Goal: Task Accomplishment & Management: Use online tool/utility

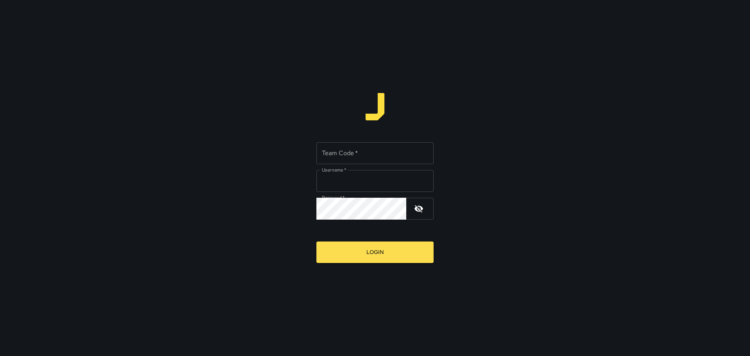
type input "*********"
click at [368, 166] on div "Team Code   * Team Code   * Username   * ********* Username   * Password   * Pa…" at bounding box center [374, 180] width 117 height 77
click at [368, 158] on input "Team Code   *" at bounding box center [374, 153] width 117 height 22
type input "****"
click at [371, 247] on button "Login" at bounding box center [374, 251] width 117 height 21
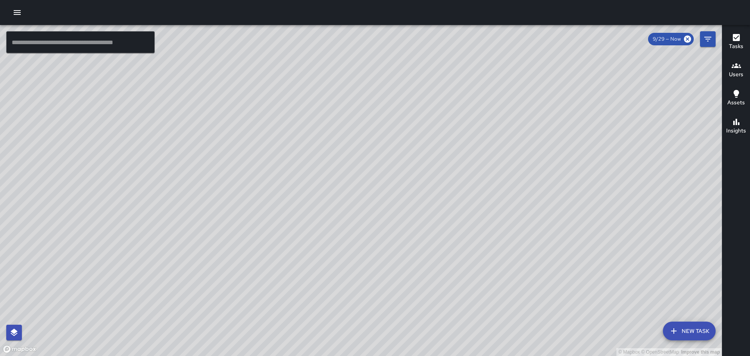
click at [20, 8] on icon "button" at bounding box center [17, 12] width 9 height 9
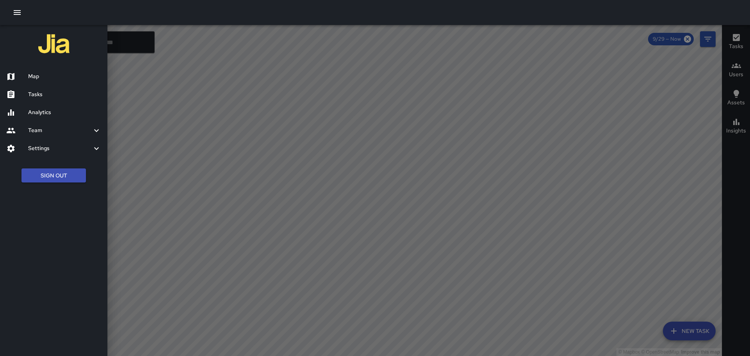
click at [37, 95] on h6 "Tasks" at bounding box center [64, 94] width 73 height 9
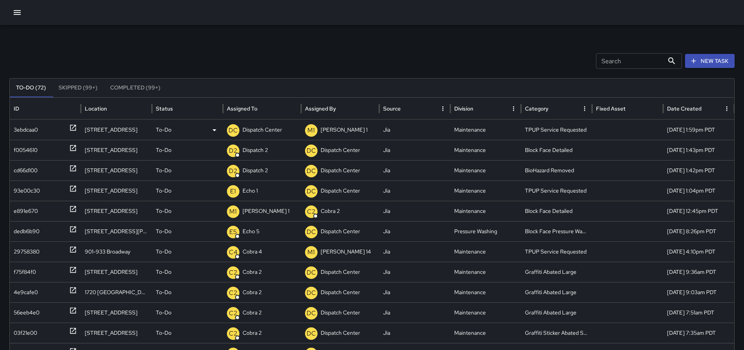
click at [262, 127] on p "Dispatch Center" at bounding box center [262, 130] width 39 height 20
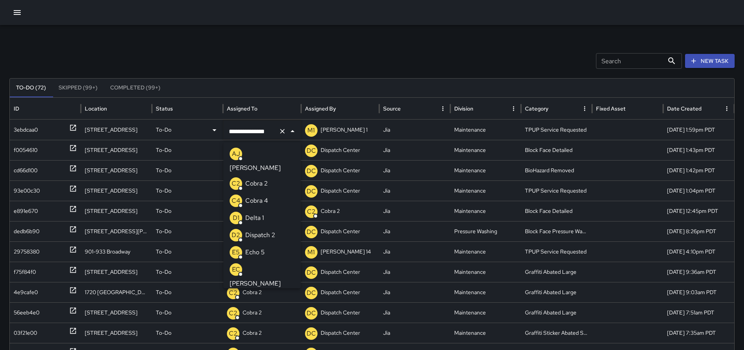
scroll to position [498, 0]
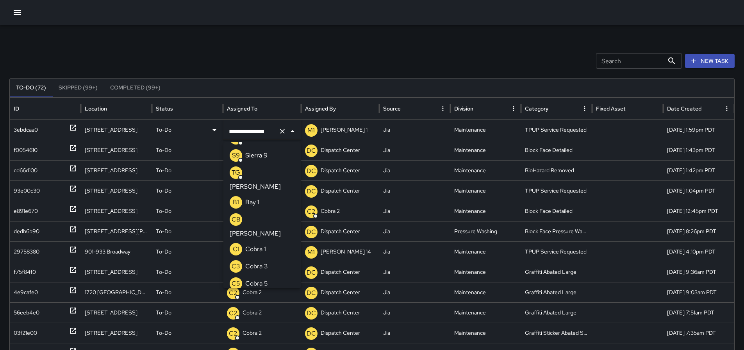
click at [280, 133] on icon "Clear" at bounding box center [283, 131] width 8 height 8
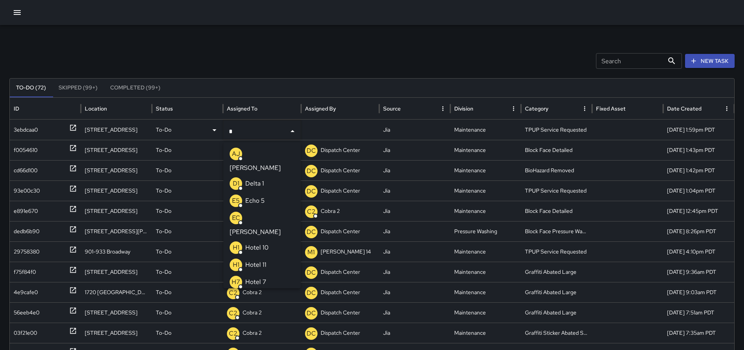
click at [251, 133] on input "*" at bounding box center [256, 131] width 59 height 15
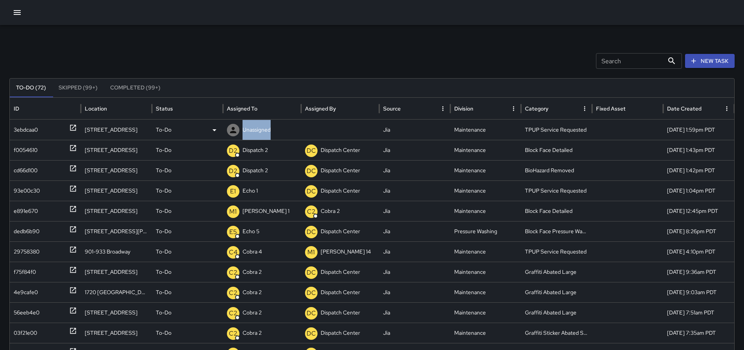
click at [251, 133] on p "Unassigned" at bounding box center [257, 130] width 28 height 20
type input "*"
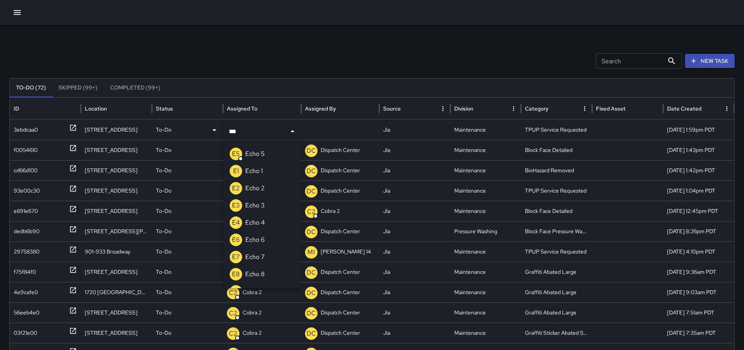
type input "****"
click at [252, 204] on p "Echo 3" at bounding box center [255, 205] width 20 height 9
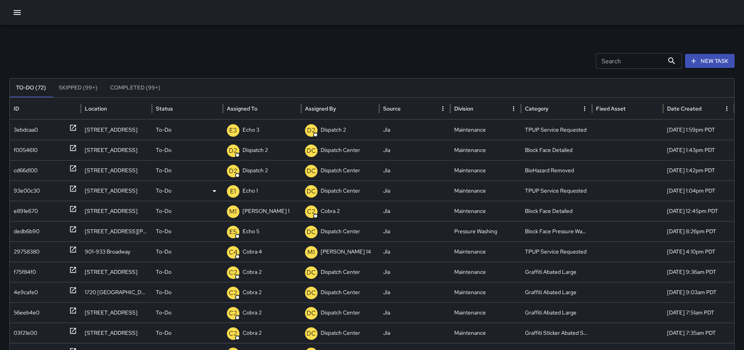
click at [257, 189] on p "Echo 1" at bounding box center [250, 191] width 15 height 20
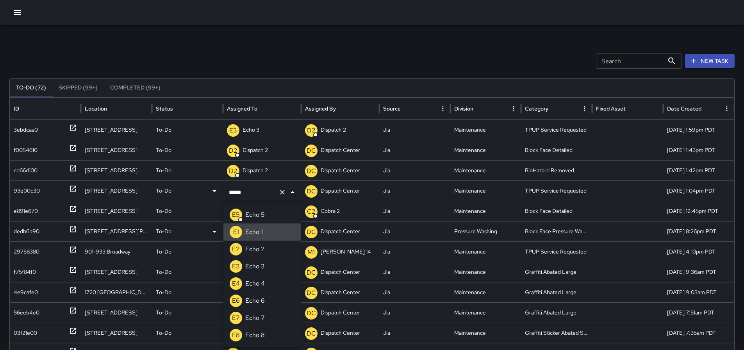
type input "******"
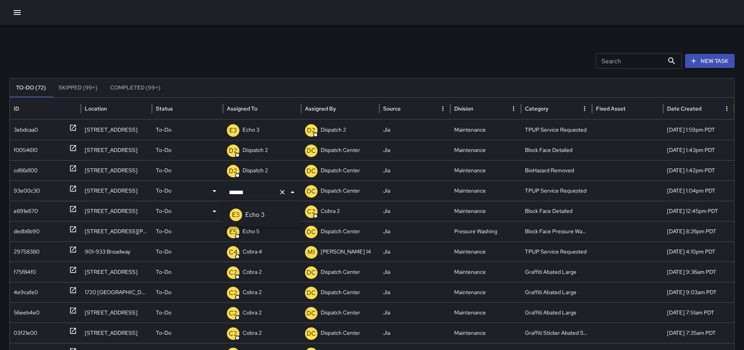
click at [268, 211] on li "E3 Echo 3" at bounding box center [261, 214] width 77 height 17
click at [77, 147] on div "f0054610" at bounding box center [45, 150] width 71 height 20
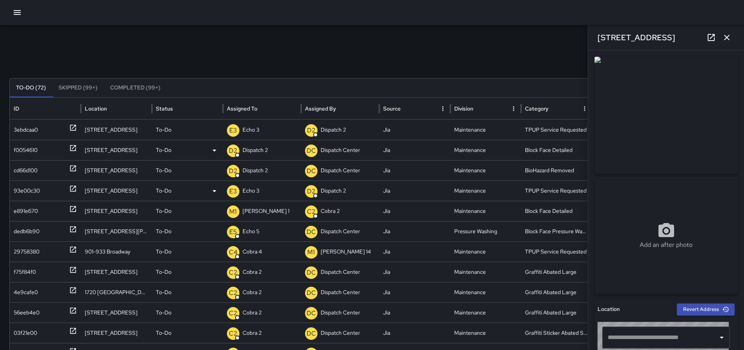
type input "**********"
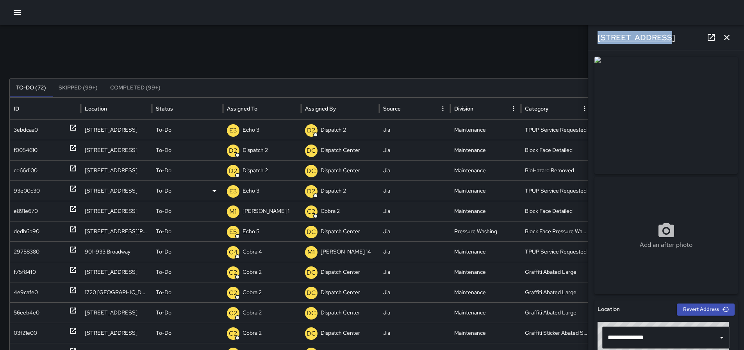
drag, startPoint x: 656, startPoint y: 35, endPoint x: 599, endPoint y: 34, distance: 57.1
click at [599, 34] on div "[STREET_ADDRESS]" at bounding box center [666, 37] width 156 height 25
copy h6 "[STREET_ADDRESS]"
click at [730, 41] on icon "button" at bounding box center [726, 37] width 9 height 9
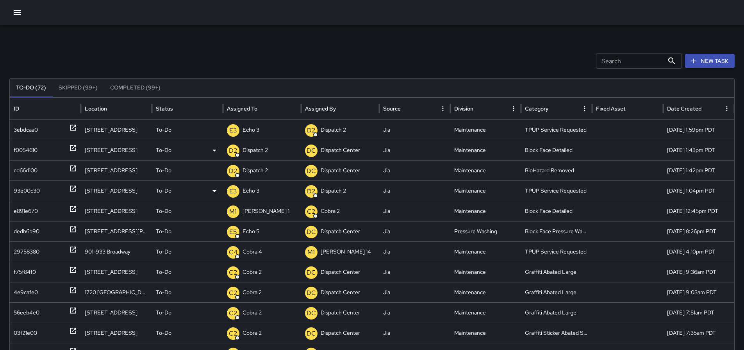
click at [244, 148] on p "Dispatch 2" at bounding box center [255, 150] width 25 height 20
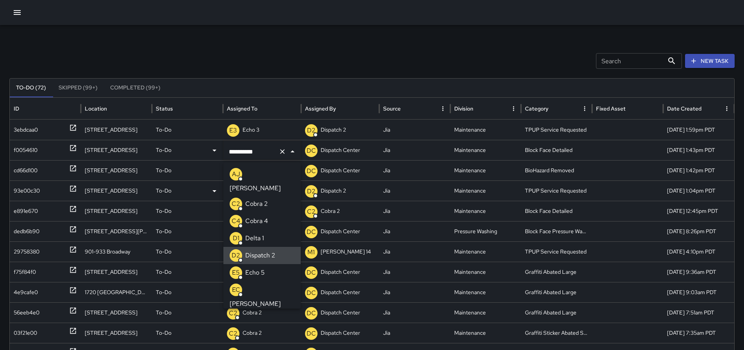
click at [284, 153] on icon "Clear" at bounding box center [282, 151] width 5 height 5
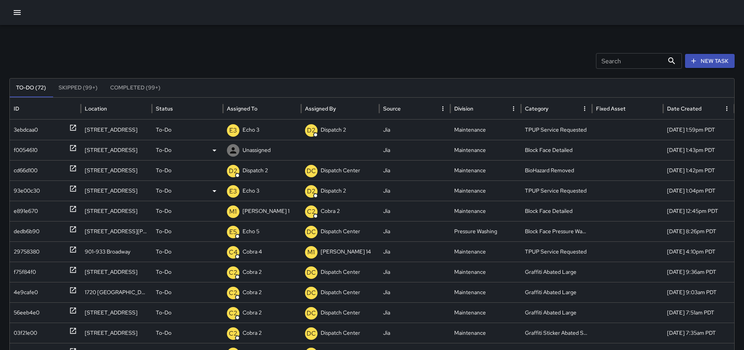
click at [245, 147] on p "Unassigned" at bounding box center [257, 150] width 28 height 20
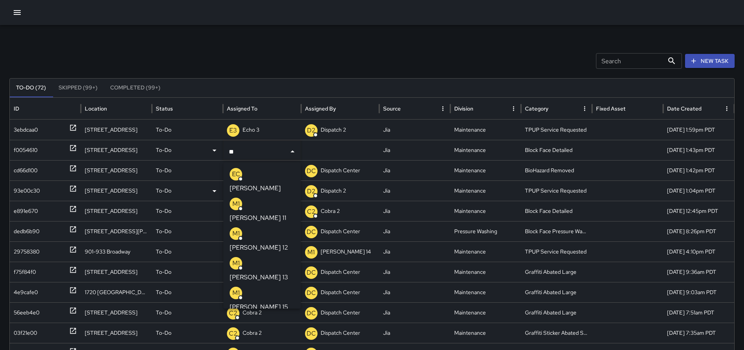
type input "***"
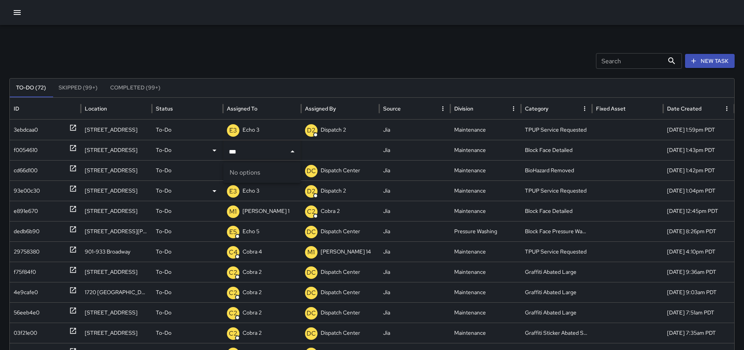
click at [263, 154] on input "***" at bounding box center [256, 151] width 59 height 15
click at [263, 154] on p "Unassigned" at bounding box center [257, 150] width 28 height 20
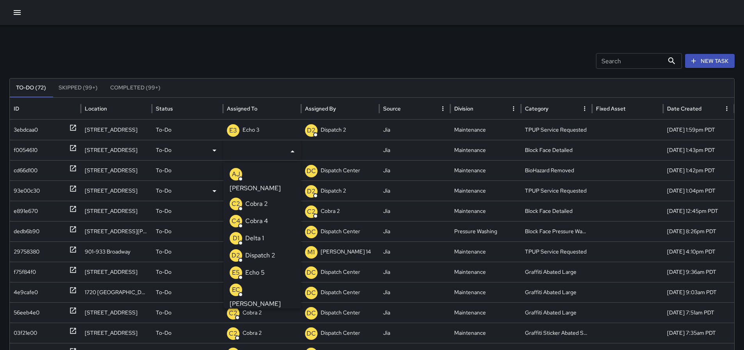
click at [263, 154] on input "text" at bounding box center [256, 151] width 59 height 15
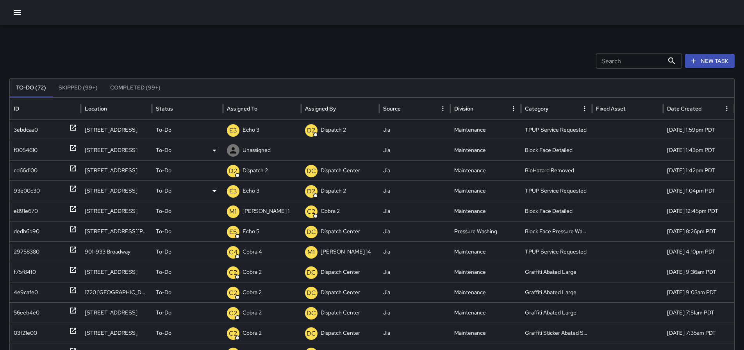
click at [263, 154] on p "Unassigned" at bounding box center [257, 150] width 28 height 20
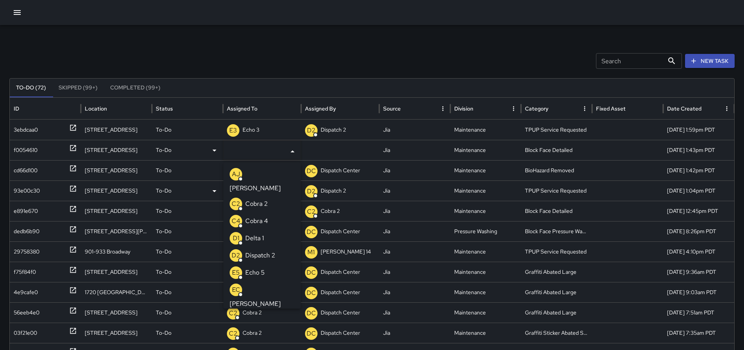
type input "*"
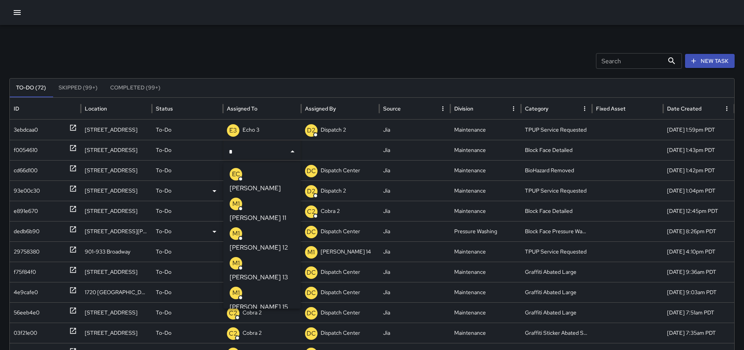
click at [253, 273] on p "[PERSON_NAME] 13" at bounding box center [259, 277] width 59 height 9
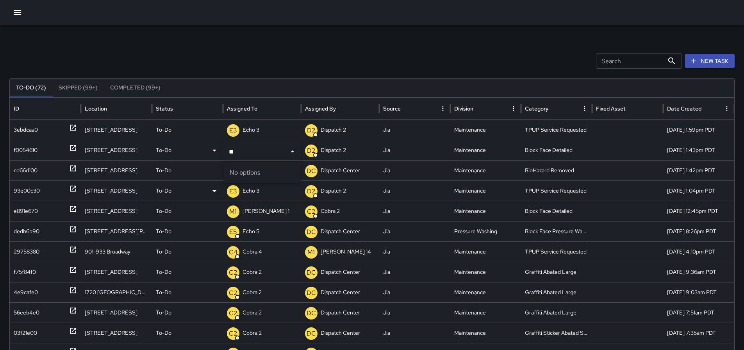
type input "*"
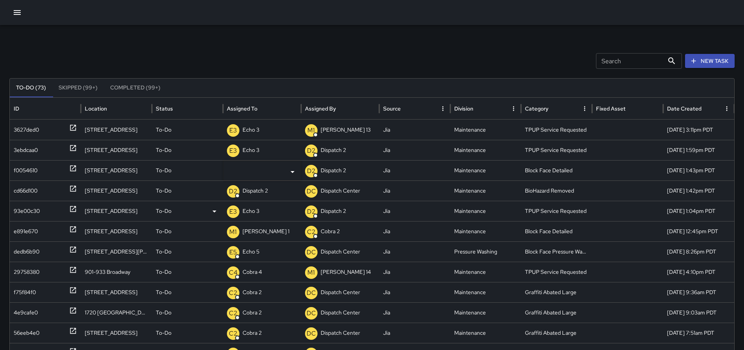
click at [236, 45] on div "Search Search New Task To-Do (73) Skipped (99+) Completed (99+) ID Location Sta…" at bounding box center [372, 246] width 744 height 443
click at [263, 171] on p "Unassigned" at bounding box center [257, 171] width 28 height 20
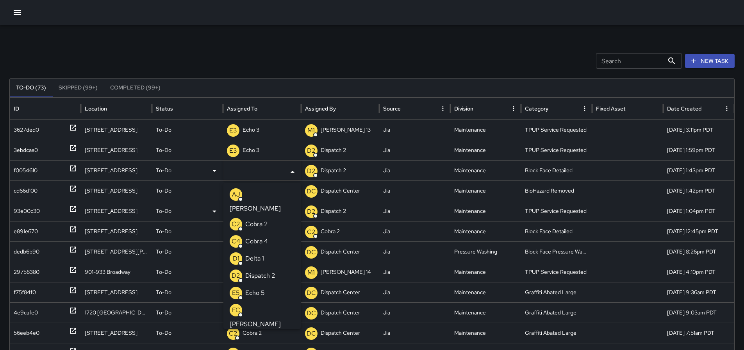
type input "*"
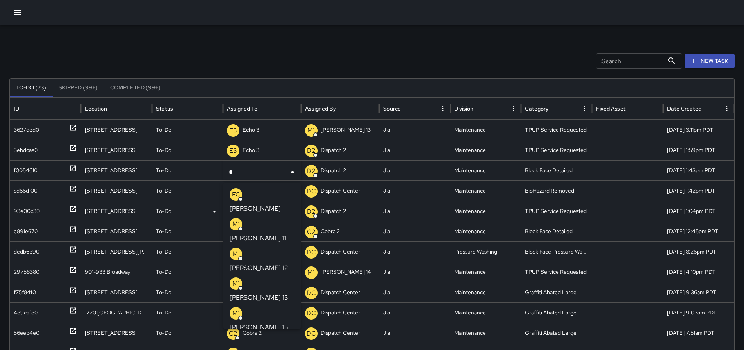
click at [259, 293] on p "[PERSON_NAME] 13" at bounding box center [259, 297] width 59 height 9
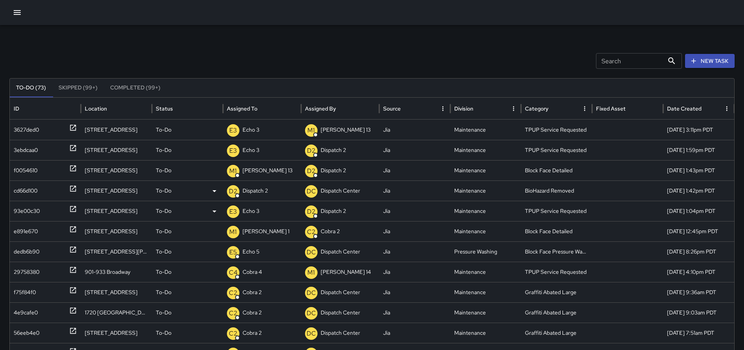
click at [76, 189] on icon at bounding box center [73, 189] width 6 height 6
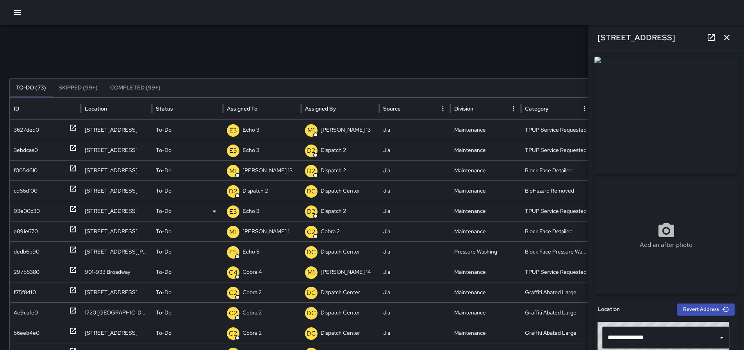
click at [734, 34] on button "button" at bounding box center [727, 38] width 16 height 16
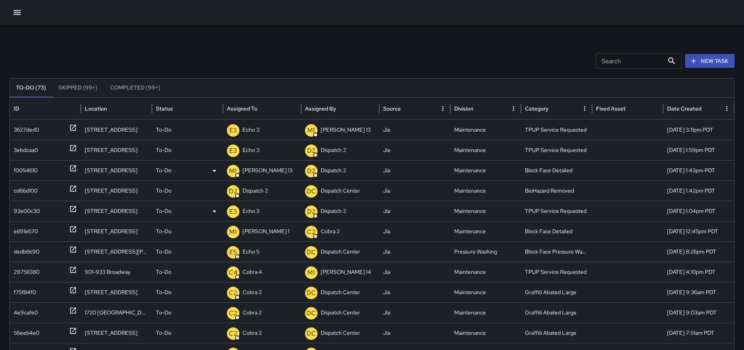
click at [71, 167] on icon at bounding box center [73, 168] width 8 height 8
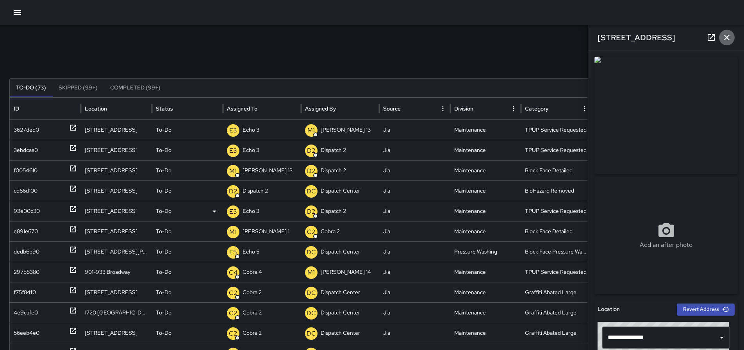
click at [734, 34] on button "button" at bounding box center [727, 38] width 16 height 16
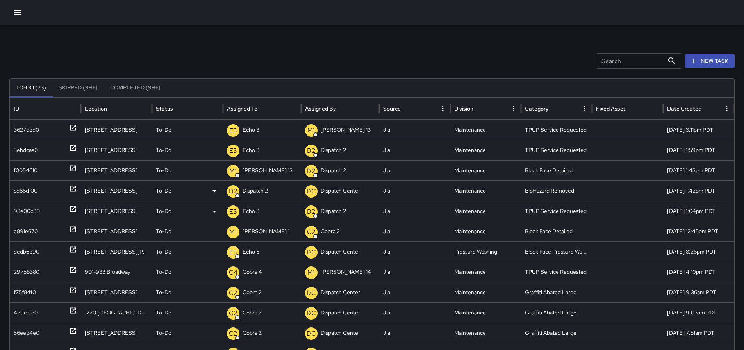
click at [73, 189] on icon at bounding box center [73, 189] width 6 height 6
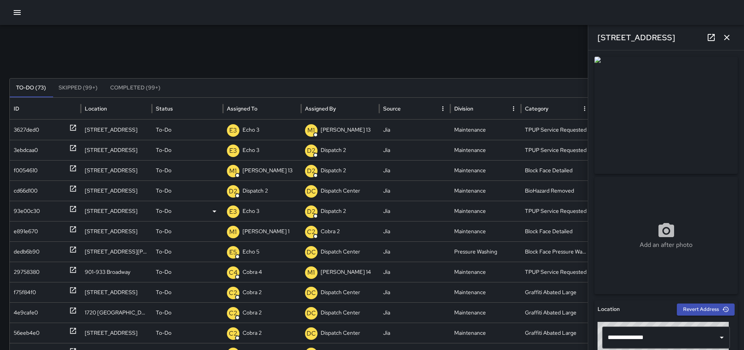
click at [729, 39] on icon "button" at bounding box center [726, 37] width 5 height 5
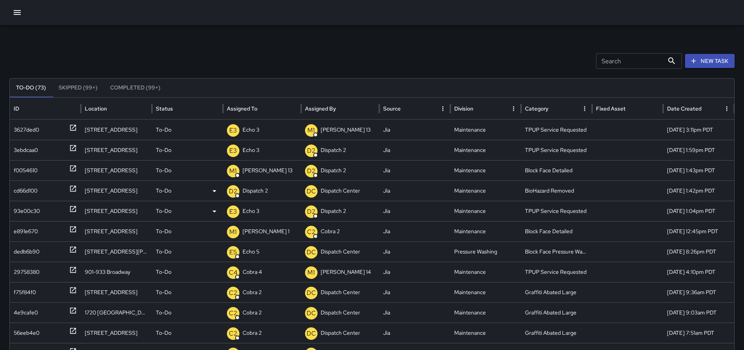
click at [259, 191] on p "Dispatch 2" at bounding box center [255, 191] width 25 height 20
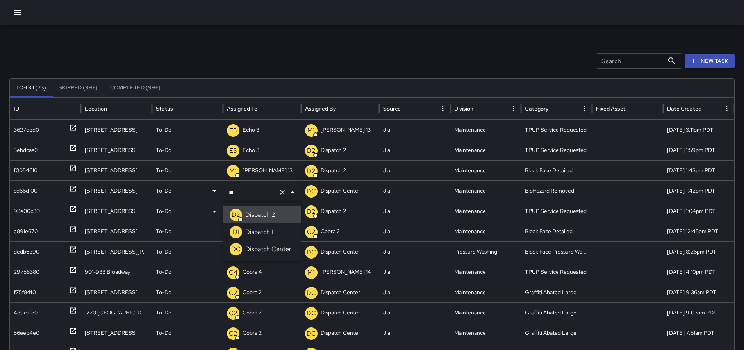
type input "*"
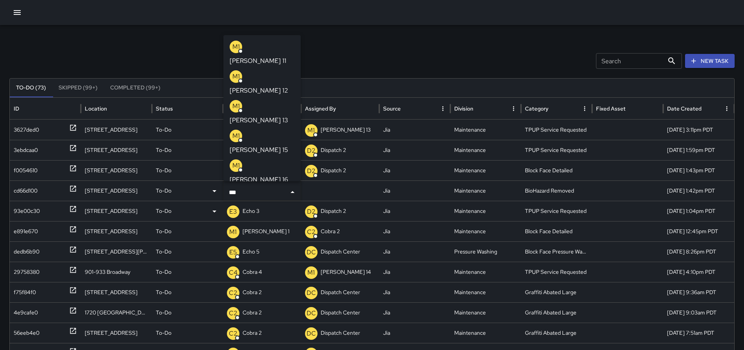
type input "****"
click at [274, 98] on li "M1 [PERSON_NAME] 13" at bounding box center [261, 113] width 77 height 30
